Goal: Information Seeking & Learning: Learn about a topic

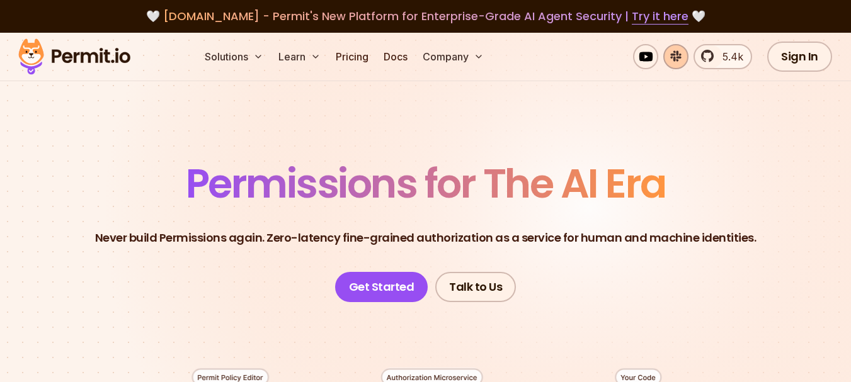
click at [680, 60] on link at bounding box center [675, 56] width 25 height 25
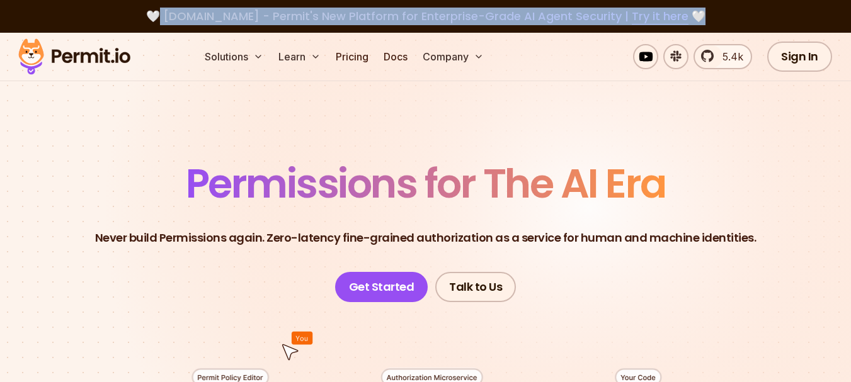
drag, startPoint x: 170, startPoint y: 15, endPoint x: 699, endPoint y: 3, distance: 529.3
click at [699, 3] on div "🤍 [DOMAIN_NAME] - Permit's New Platform for Enterprise-Grade AI Agent Security …" at bounding box center [425, 16] width 851 height 33
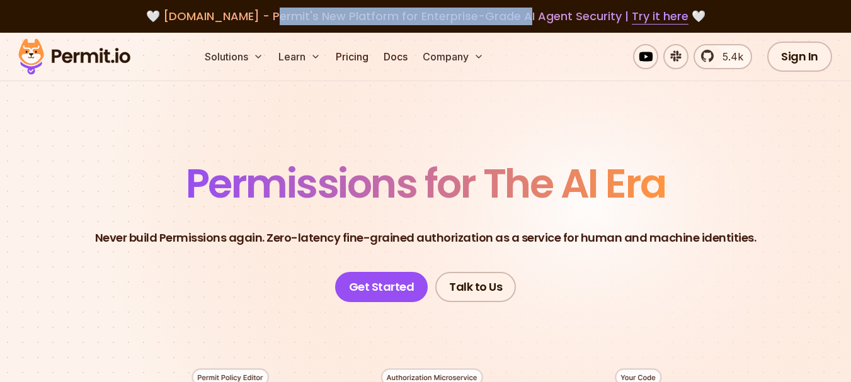
drag, startPoint x: 268, startPoint y: 12, endPoint x: 515, endPoint y: 18, distance: 247.6
click at [515, 18] on span "[DOMAIN_NAME] - Permit's New Platform for Enterprise-Grade AI Agent Security | …" at bounding box center [425, 16] width 525 height 16
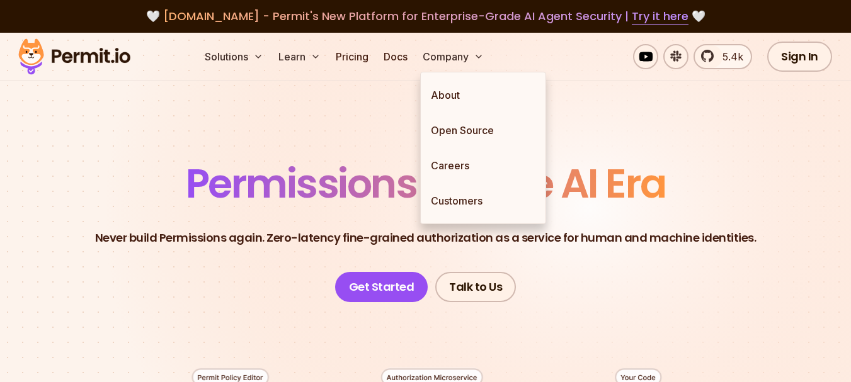
drag, startPoint x: 375, startPoint y: 80, endPoint x: 365, endPoint y: 77, distance: 10.0
click at [374, 80] on div "Solutions Learn Pricing Docs Company About Open Source Careers Customers 5.4k S…" at bounding box center [425, 57] width 851 height 49
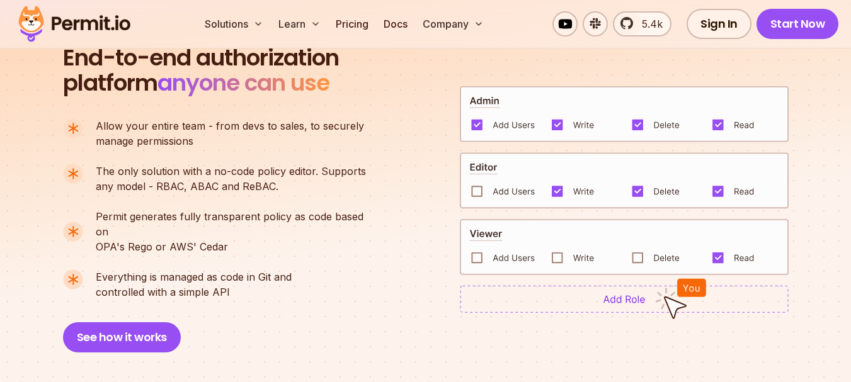
scroll to position [883, 0]
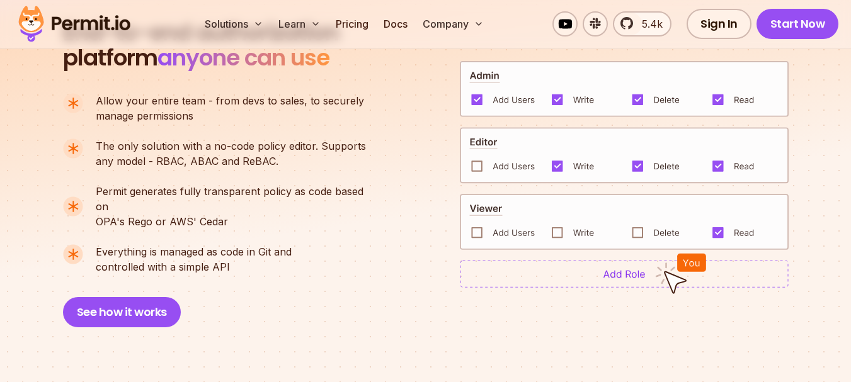
click at [477, 224] on img at bounding box center [624, 222] width 329 height 56
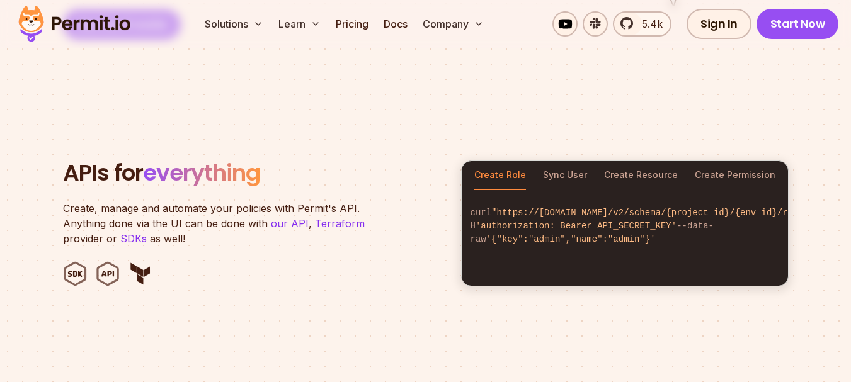
scroll to position [1258, 0]
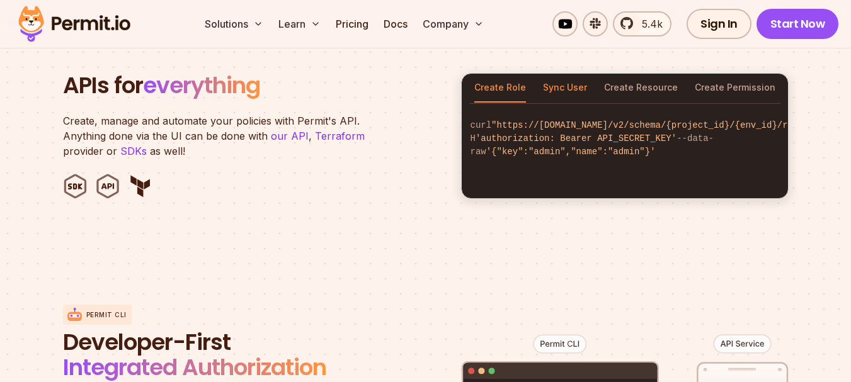
click at [572, 74] on button "Sync User" at bounding box center [565, 88] width 44 height 29
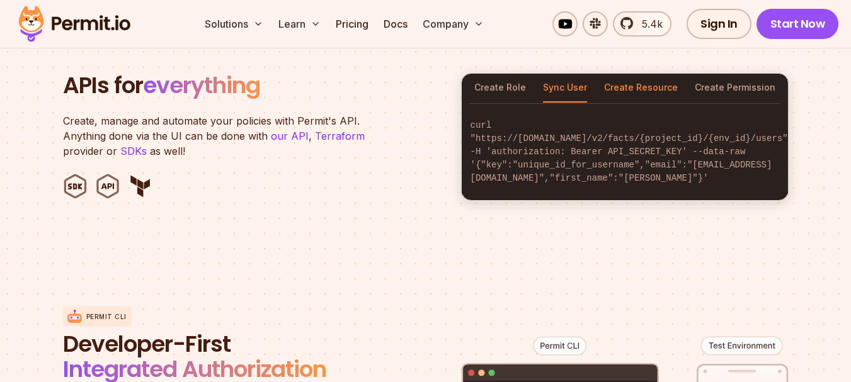
click at [626, 74] on button "Create Resource" at bounding box center [641, 88] width 74 height 29
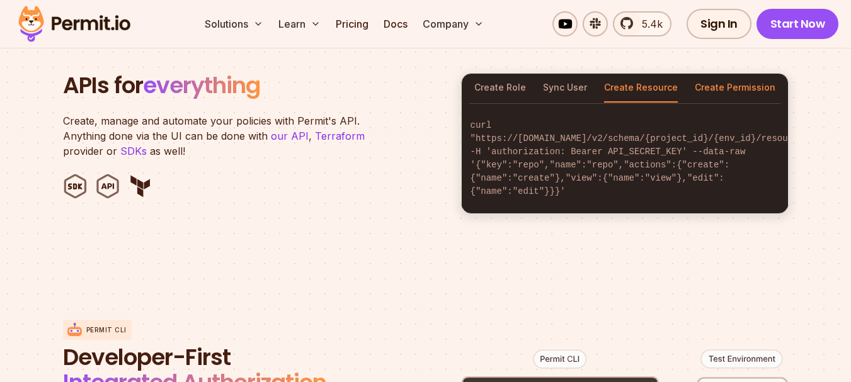
click at [728, 74] on button "Create Permission" at bounding box center [735, 88] width 81 height 29
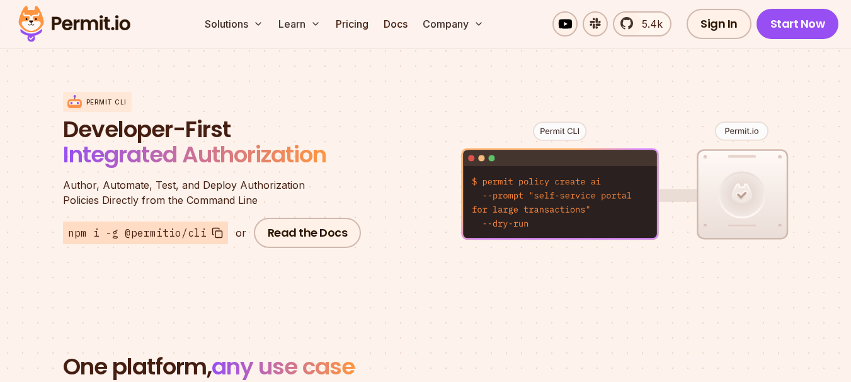
scroll to position [1483, 0]
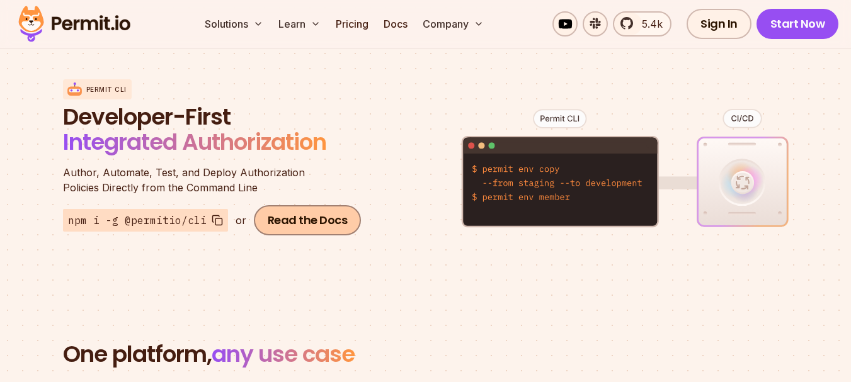
drag, startPoint x: 217, startPoint y: 207, endPoint x: 247, endPoint y: 207, distance: 30.2
click at [220, 209] on button "npm i -g @permitio/cli" at bounding box center [145, 220] width 165 height 23
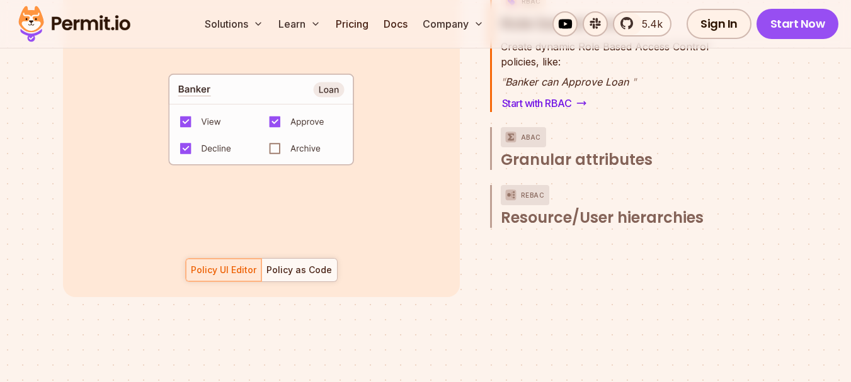
scroll to position [1810, 0]
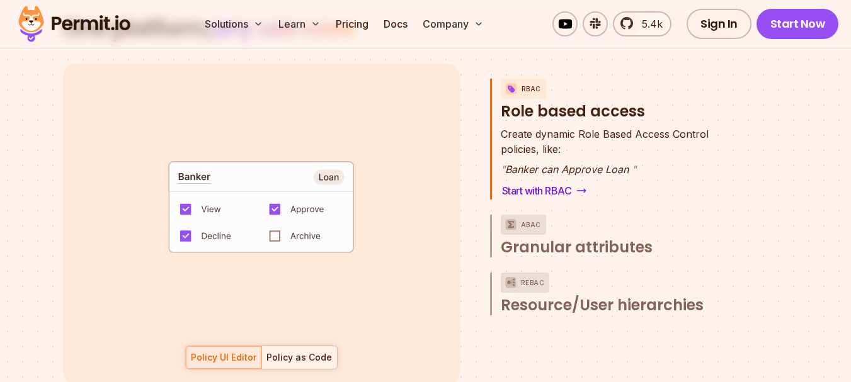
click at [300, 351] on div "Policy as Code" at bounding box center [299, 357] width 66 height 13
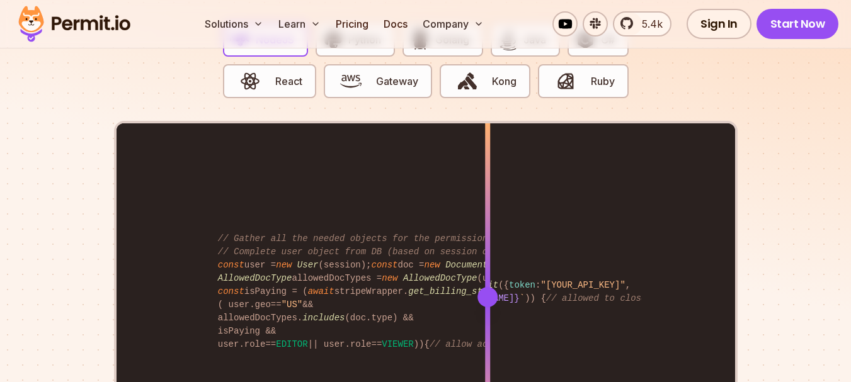
scroll to position [2563, 0]
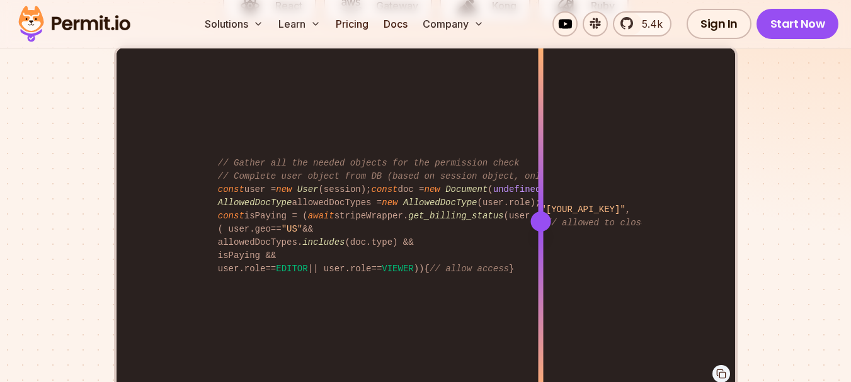
drag, startPoint x: 540, startPoint y: 202, endPoint x: 617, endPoint y: 186, distance: 78.4
click at [551, 212] on div at bounding box center [540, 222] width 20 height 20
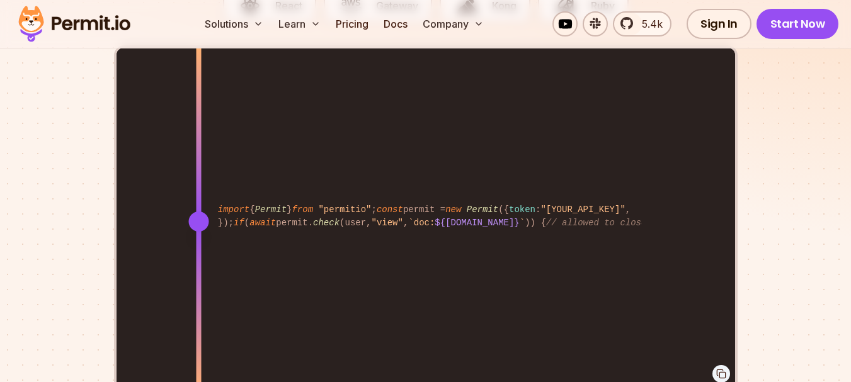
drag, startPoint x: 617, startPoint y: 186, endPoint x: 198, endPoint y: 246, distance: 423.2
click at [198, 246] on div "import { Permit } from "permitio" ; const permit = new Permit ({ token : "[YOUR…" at bounding box center [426, 222] width 619 height 348
drag, startPoint x: 203, startPoint y: 210, endPoint x: 365, endPoint y: 210, distance: 161.9
click at [209, 212] on div at bounding box center [198, 222] width 20 height 20
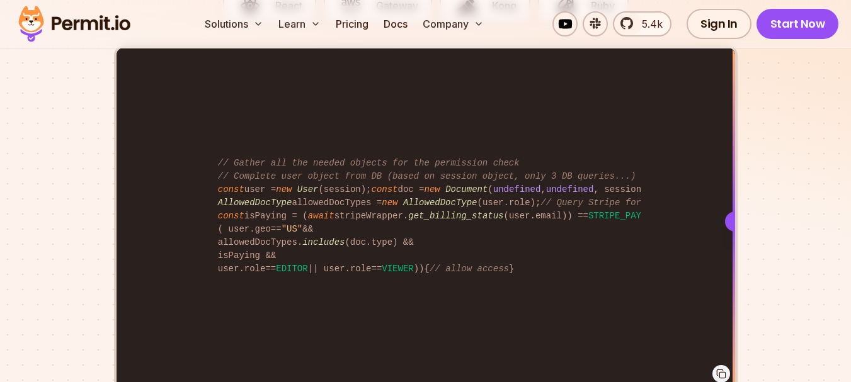
drag, startPoint x: 365, startPoint y: 210, endPoint x: 833, endPoint y: 195, distance: 467.6
click at [831, 195] on section "Fully functional authorization in 5 minutes Just add permit.check() to your cod…" at bounding box center [425, 116] width 851 height 787
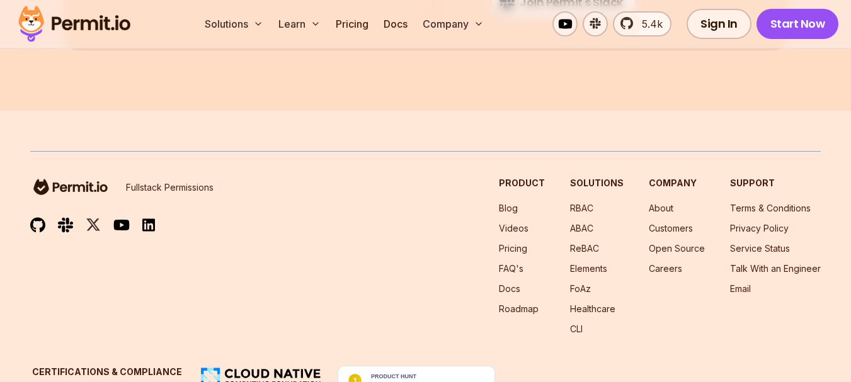
scroll to position [6825, 0]
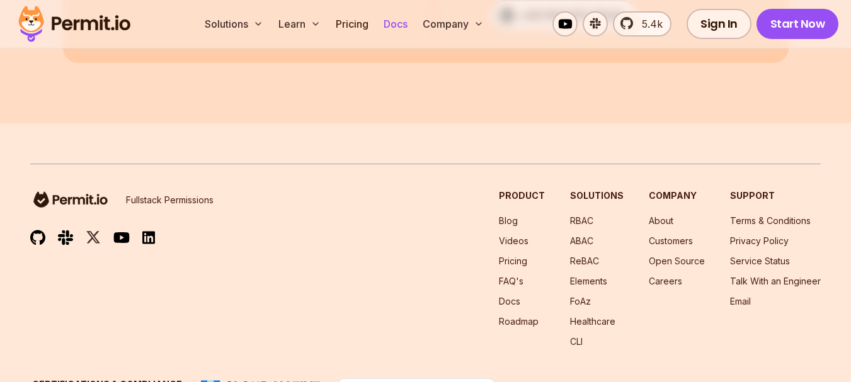
click at [403, 23] on link "Docs" at bounding box center [396, 23] width 34 height 25
